Goal: Communication & Community: Answer question/provide support

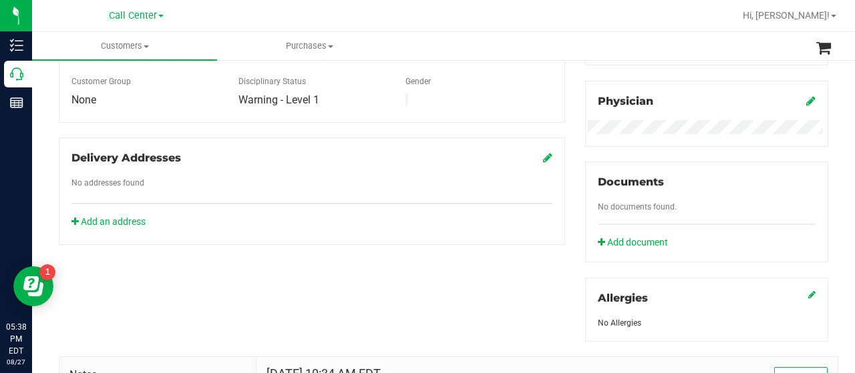
scroll to position [589, 0]
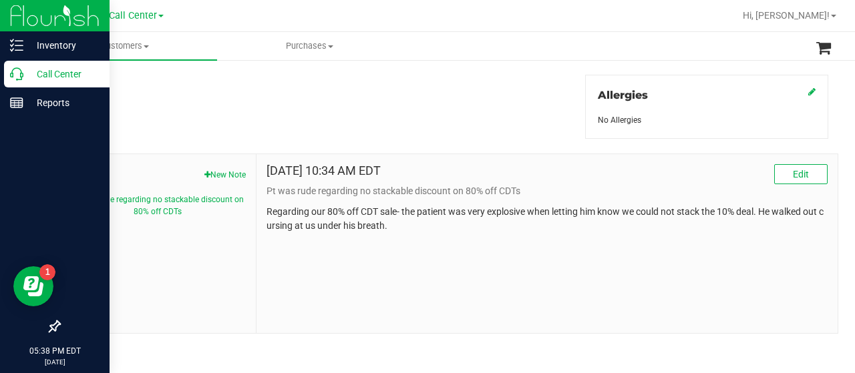
click at [19, 76] on icon at bounding box center [16, 73] width 13 height 13
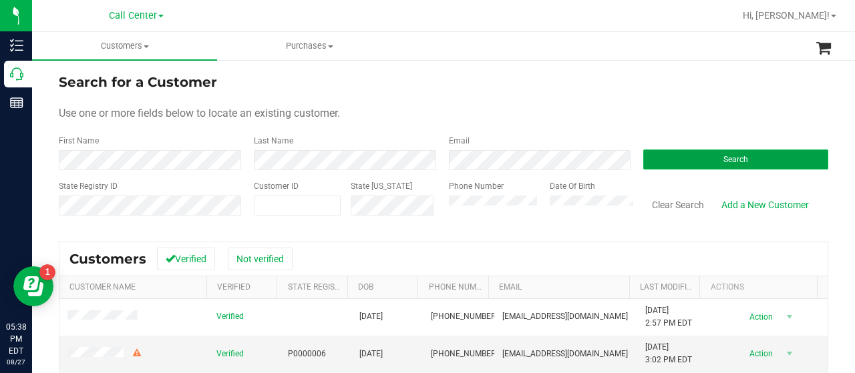
click at [700, 162] on button "Search" at bounding box center [735, 160] width 185 height 20
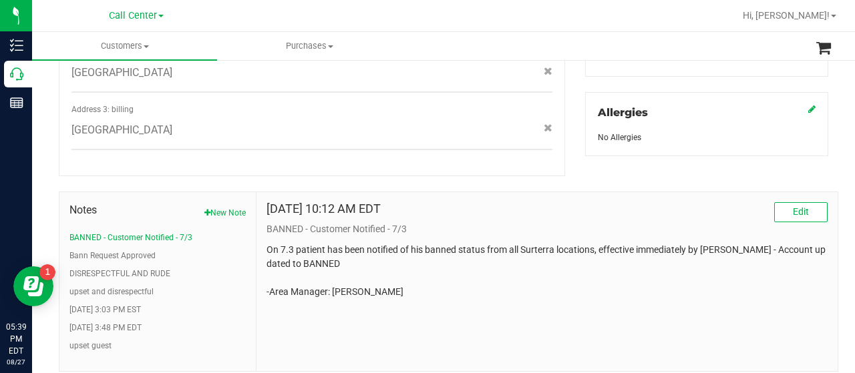
scroll to position [573, 0]
click at [122, 286] on button "upset and disrespectful" at bounding box center [111, 292] width 84 height 12
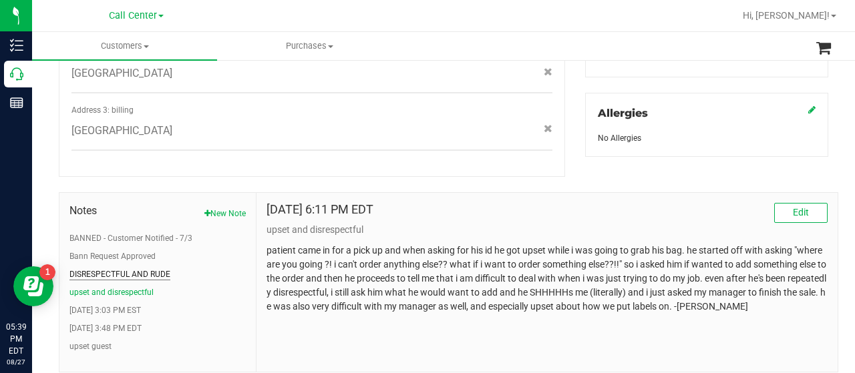
click at [126, 268] on button "DISRESPECTFUL AND RUDE" at bounding box center [119, 274] width 101 height 12
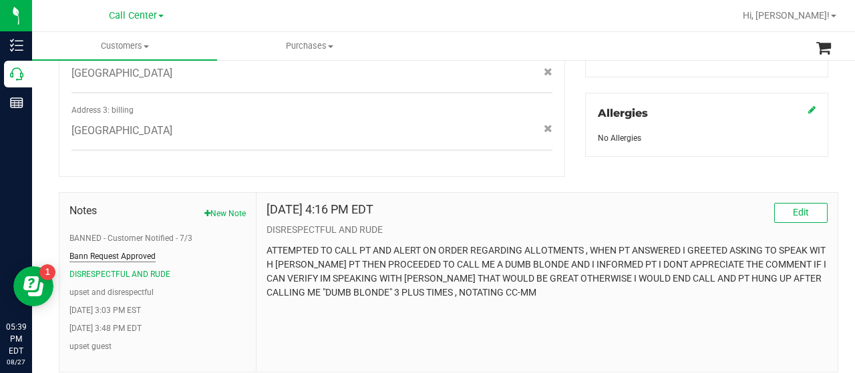
click at [142, 250] on button "Bann Request Approved" at bounding box center [112, 256] width 86 height 12
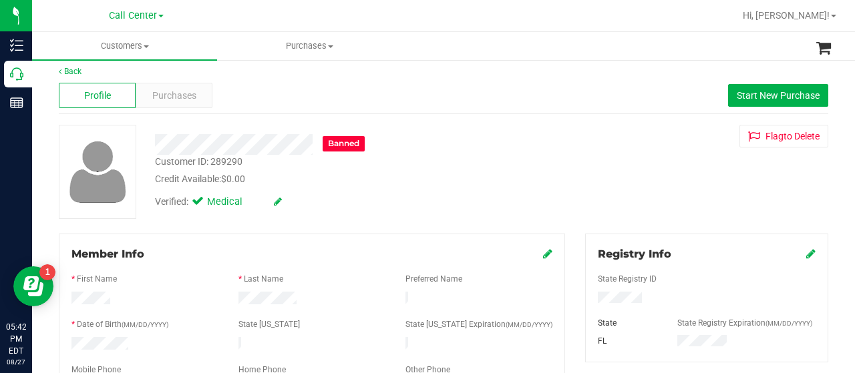
scroll to position [7, 0]
drag, startPoint x: 246, startPoint y: 156, endPoint x: 156, endPoint y: 158, distance: 90.2
click at [156, 158] on div "Customer ID: 289290 Credit Available: $0.00" at bounding box center [342, 169] width 395 height 31
copy div "Customer ID: 289290"
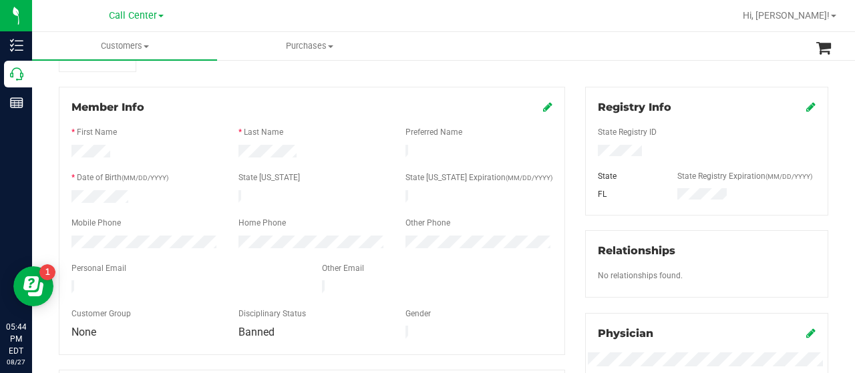
scroll to position [154, 0]
click at [62, 235] on div at bounding box center [144, 243] width 167 height 16
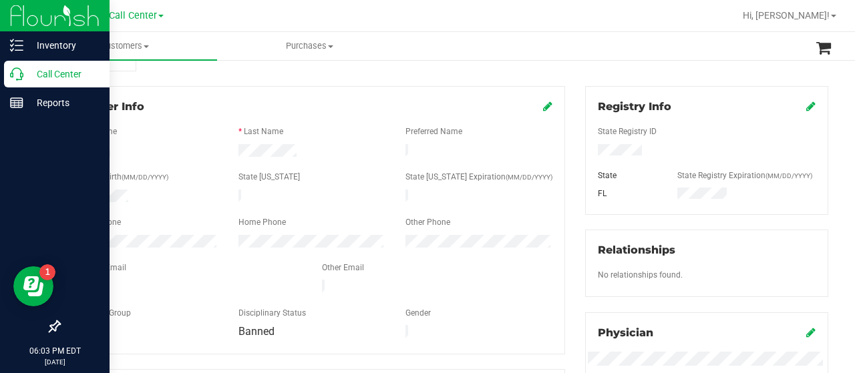
click at [39, 74] on p "Call Center" at bounding box center [63, 74] width 80 height 16
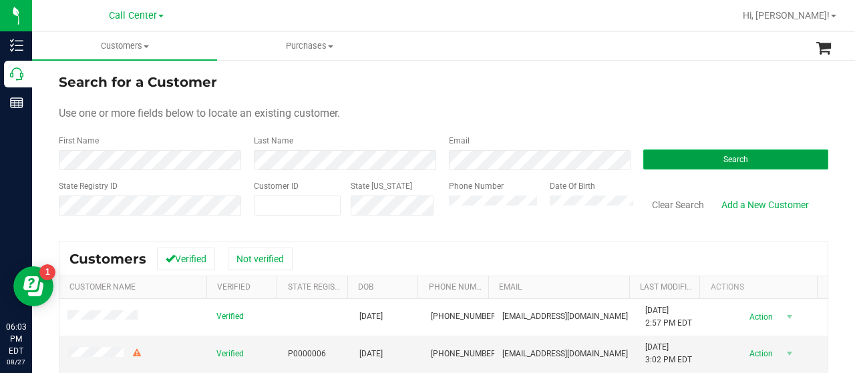
click at [682, 159] on button "Search" at bounding box center [735, 160] width 185 height 20
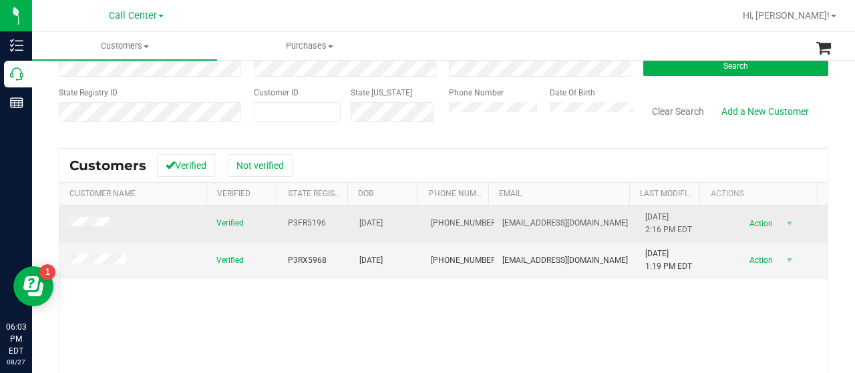
scroll to position [93, 0]
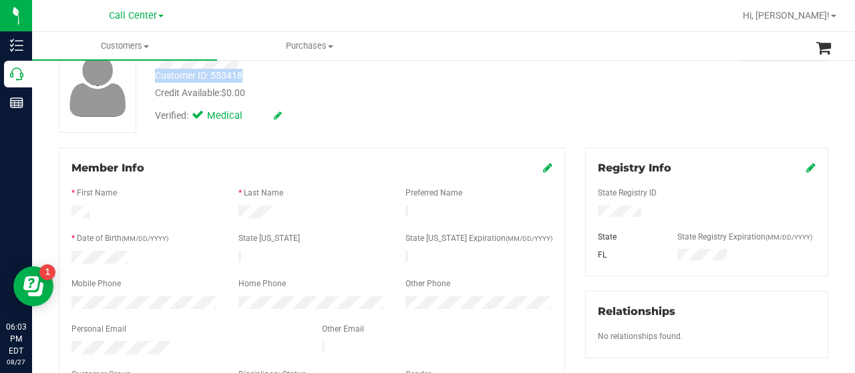
drag, startPoint x: 250, startPoint y: 75, endPoint x: 146, endPoint y: 77, distance: 104.2
click at [146, 77] on div "Customer ID: 553418 Credit Available: $0.00" at bounding box center [342, 84] width 395 height 31
copy div "Customer ID: 553418"
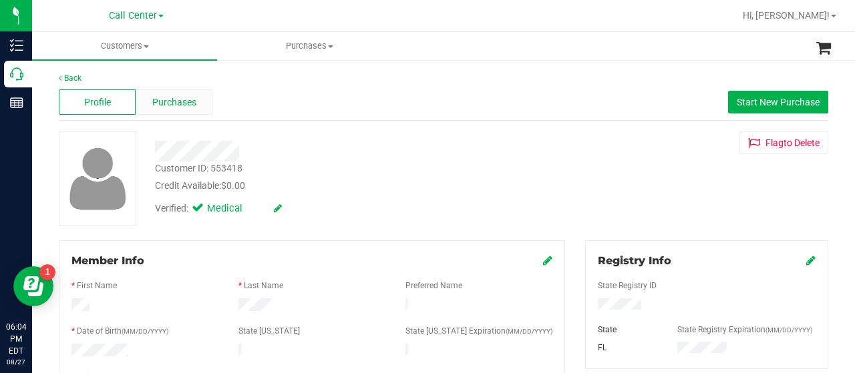
click at [171, 101] on span "Purchases" at bounding box center [174, 102] width 44 height 14
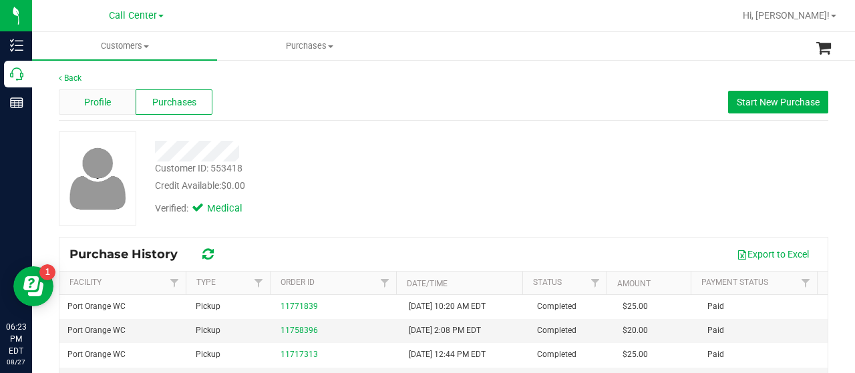
click at [93, 97] on span "Profile" at bounding box center [97, 102] width 27 height 14
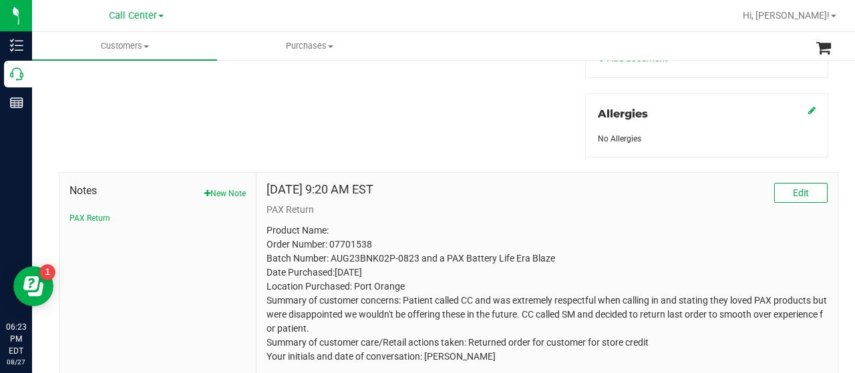
scroll to position [570, 0]
click at [224, 193] on button "New Note" at bounding box center [224, 194] width 41 height 12
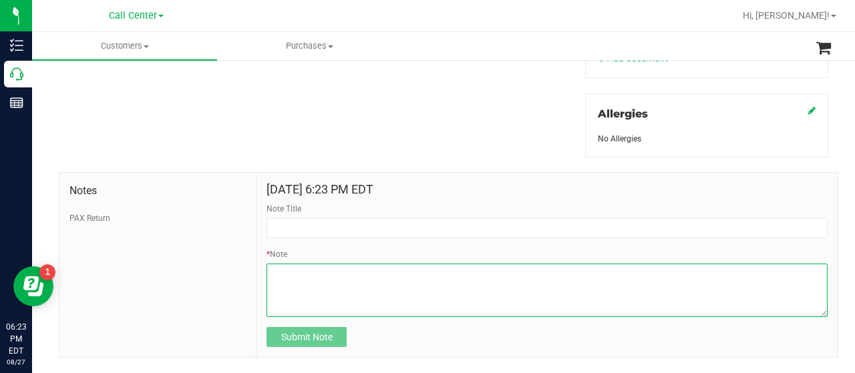
click at [362, 272] on textarea "* Note" at bounding box center [546, 290] width 561 height 53
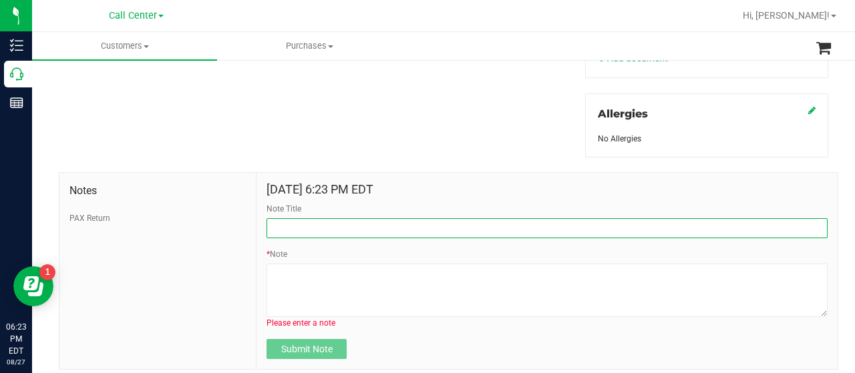
click at [349, 227] on input "Note Title" at bounding box center [546, 228] width 561 height 20
type input "P"
type input "Please honor promo"
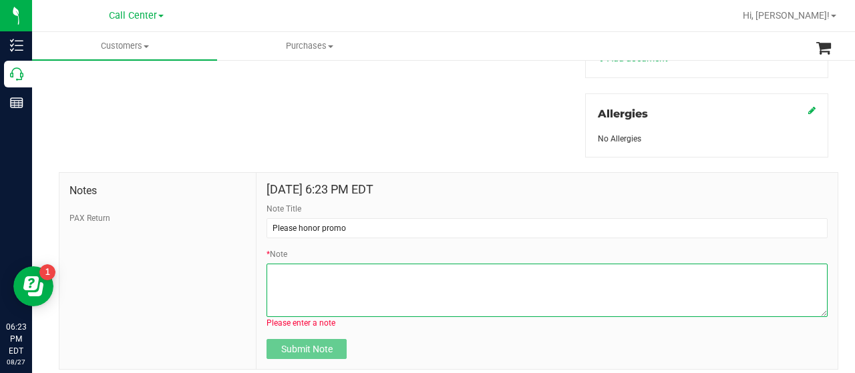
click at [280, 274] on textarea "* Note" at bounding box center [546, 290] width 561 height 53
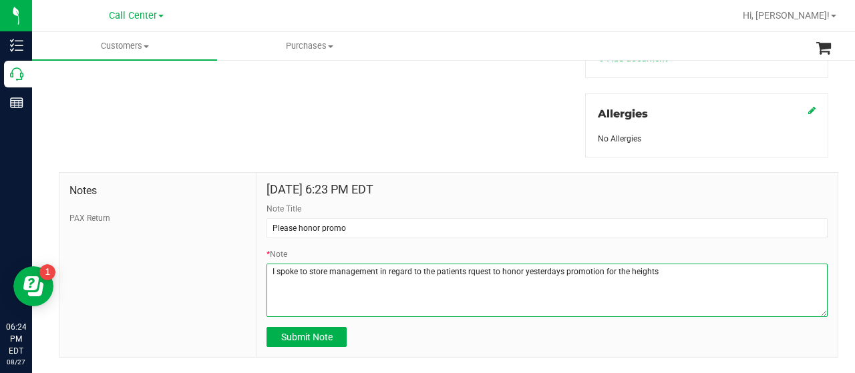
click at [464, 266] on textarea "* Note" at bounding box center [546, 290] width 561 height 53
click at [660, 272] on textarea "* Note" at bounding box center [546, 290] width 561 height 53
click at [706, 268] on textarea "* Note" at bounding box center [546, 290] width 561 height 53
click at [787, 266] on textarea "* Note" at bounding box center [546, 290] width 561 height 53
click at [351, 274] on textarea "* Note" at bounding box center [546, 290] width 561 height 53
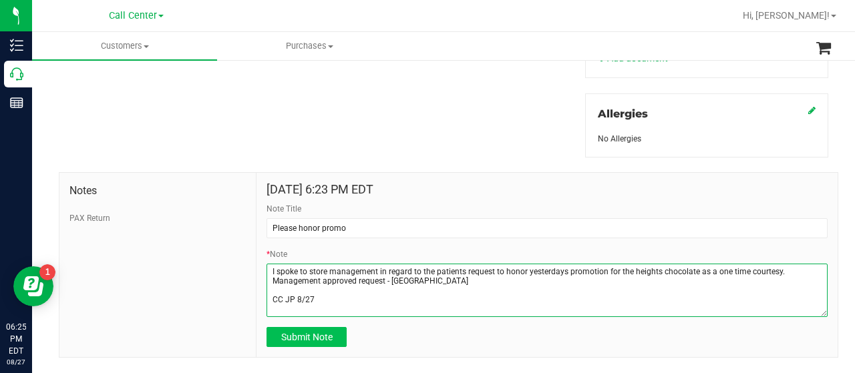
type textarea "I spoke to store management in regard to the patients request to honor yesterda…"
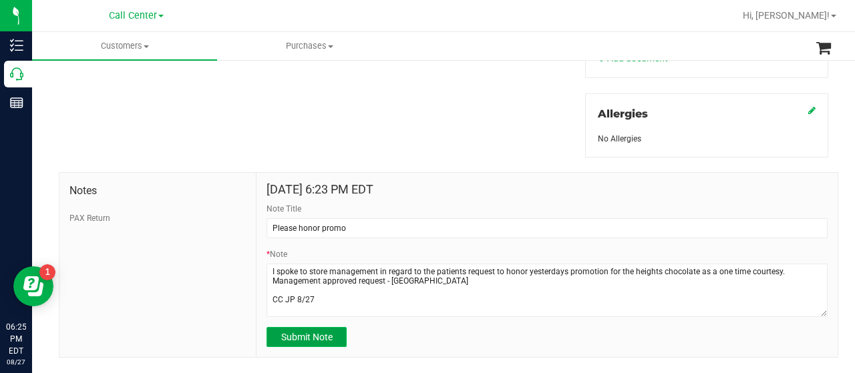
click at [310, 335] on span "Submit Note" at bounding box center [306, 337] width 51 height 11
